Goal: Task Accomplishment & Management: Manage account settings

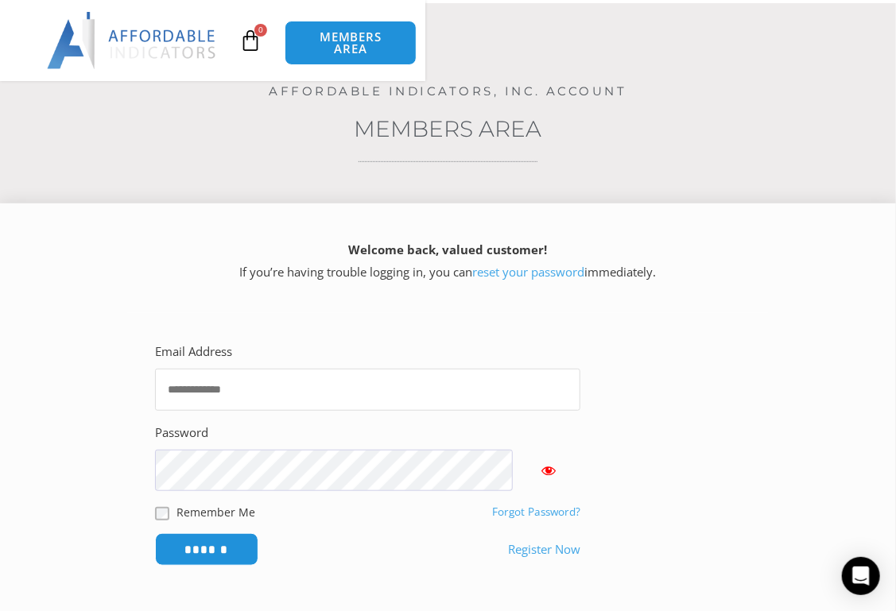
type input "**********"
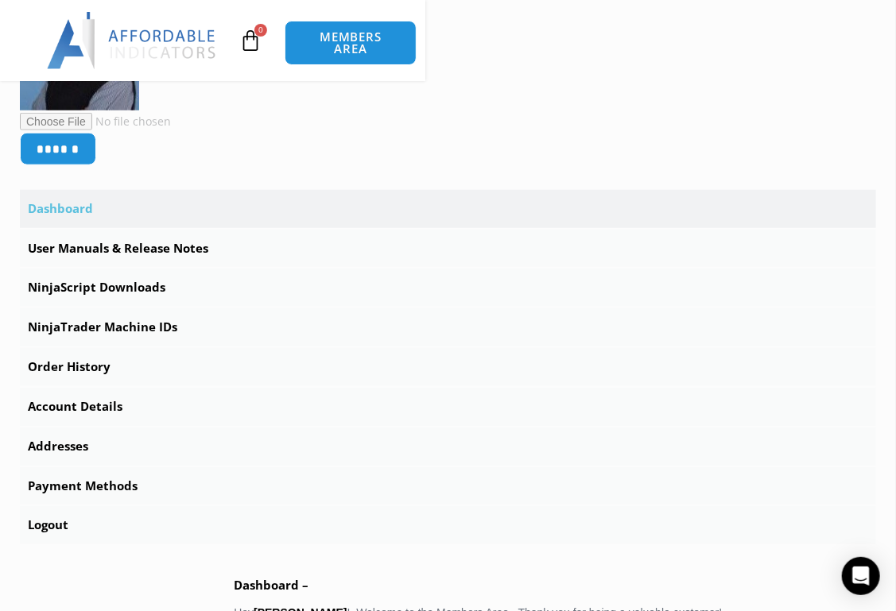
scroll to position [353, 0]
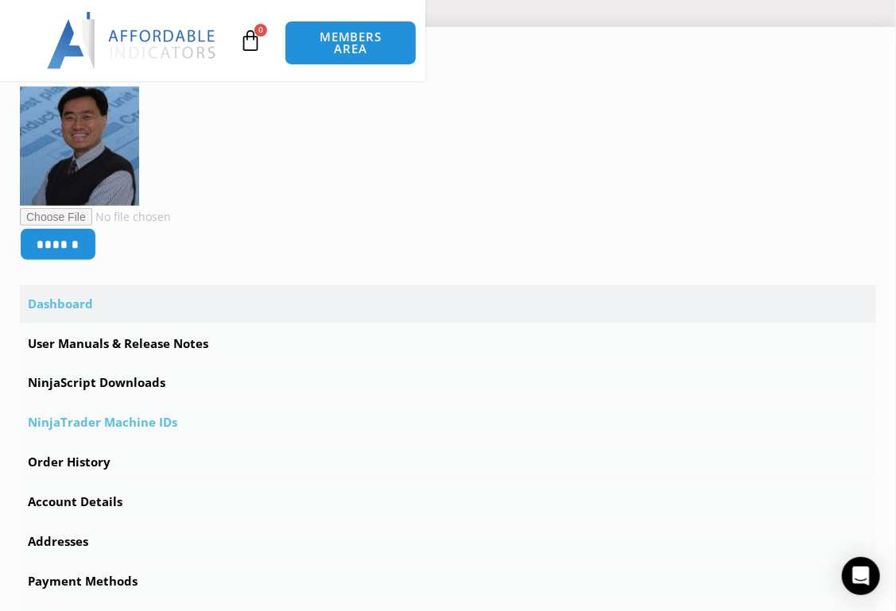
click at [149, 404] on link "NinjaTrader Machine IDs" at bounding box center [448, 423] width 856 height 38
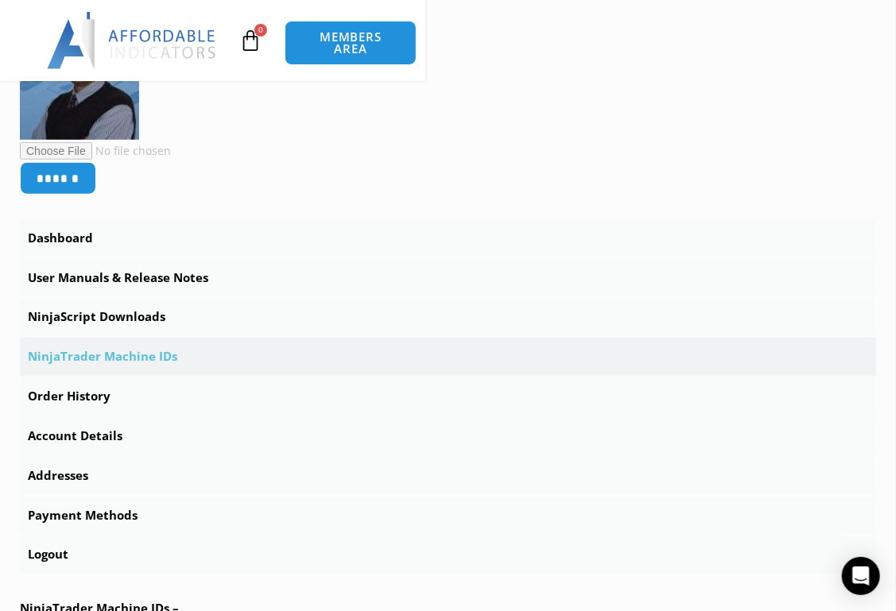
scroll to position [441, 0]
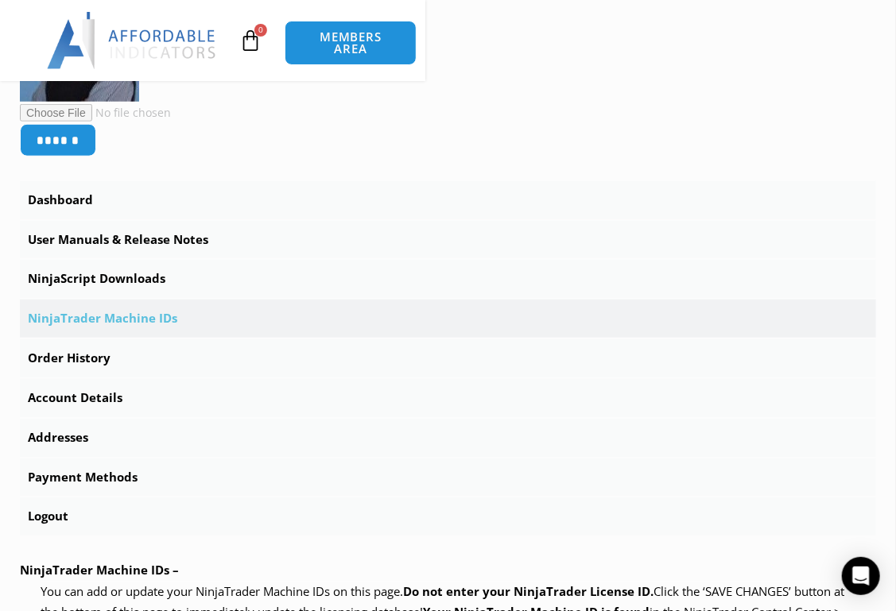
click at [0, 0] on ul "About Contact Us Premium Support Team Partners NinjaTrader NinjaTrader FAQ Ninj…" at bounding box center [0, 0] width 0 height 0
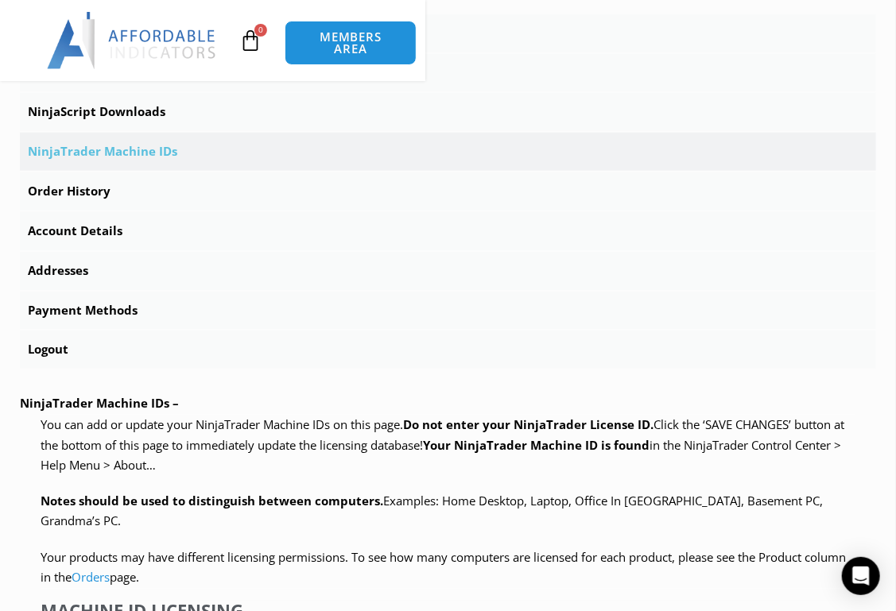
scroll to position [618, 0]
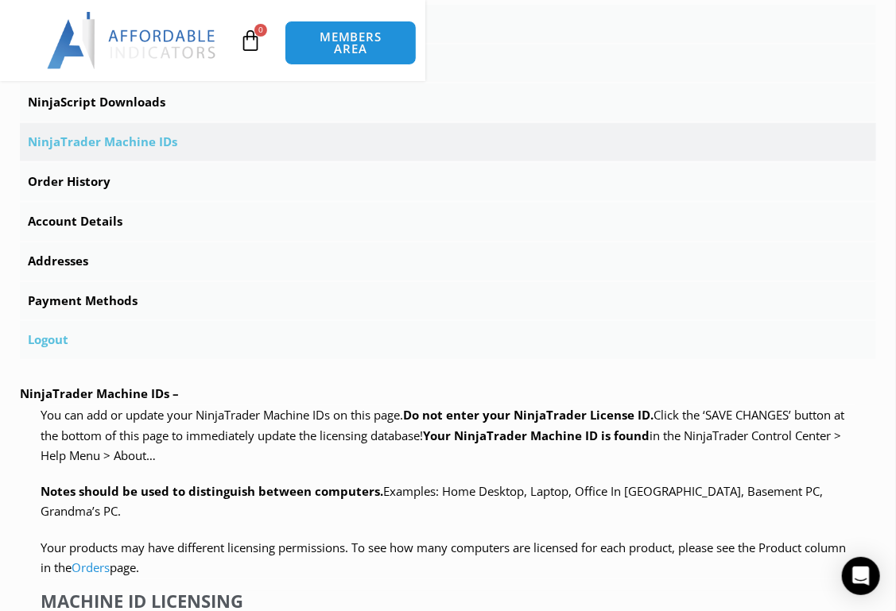
click at [104, 321] on link "Logout" at bounding box center [448, 340] width 856 height 38
